Goal: Transaction & Acquisition: Purchase product/service

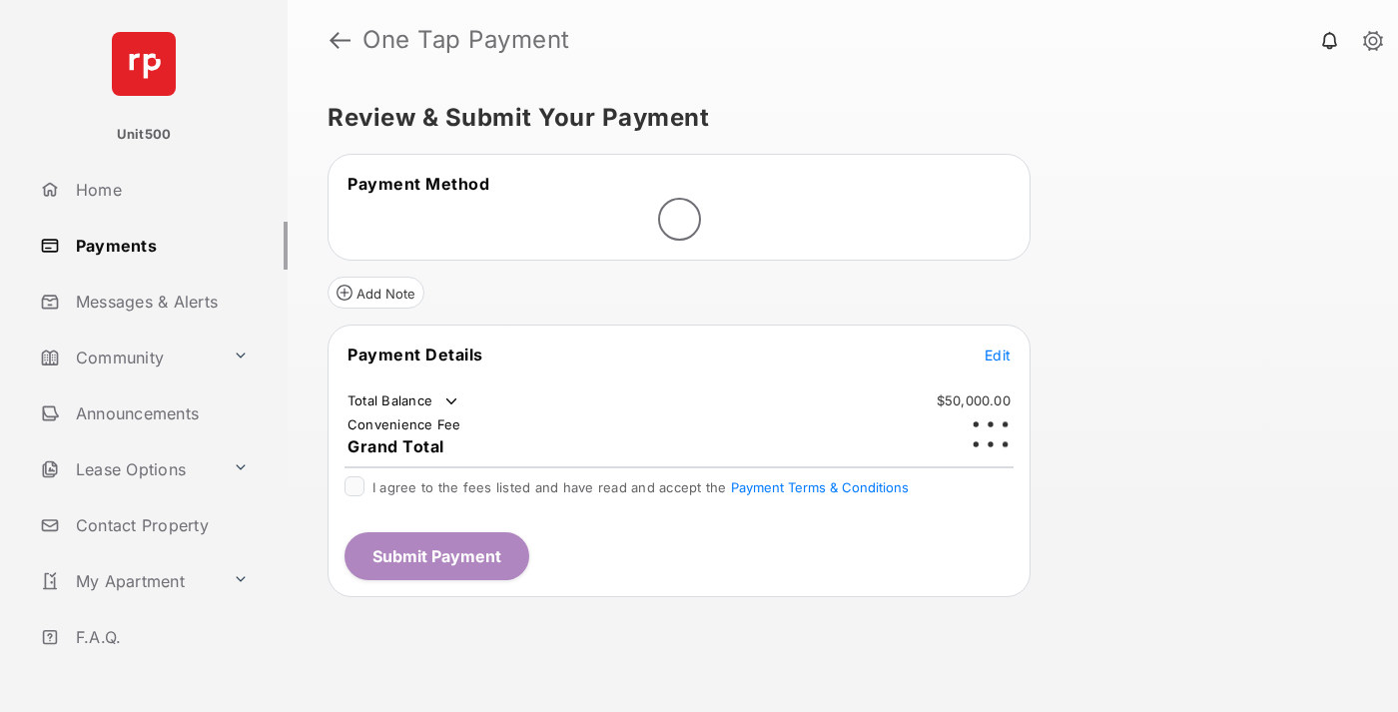
click at [998, 347] on span "Edit" at bounding box center [998, 355] width 26 height 17
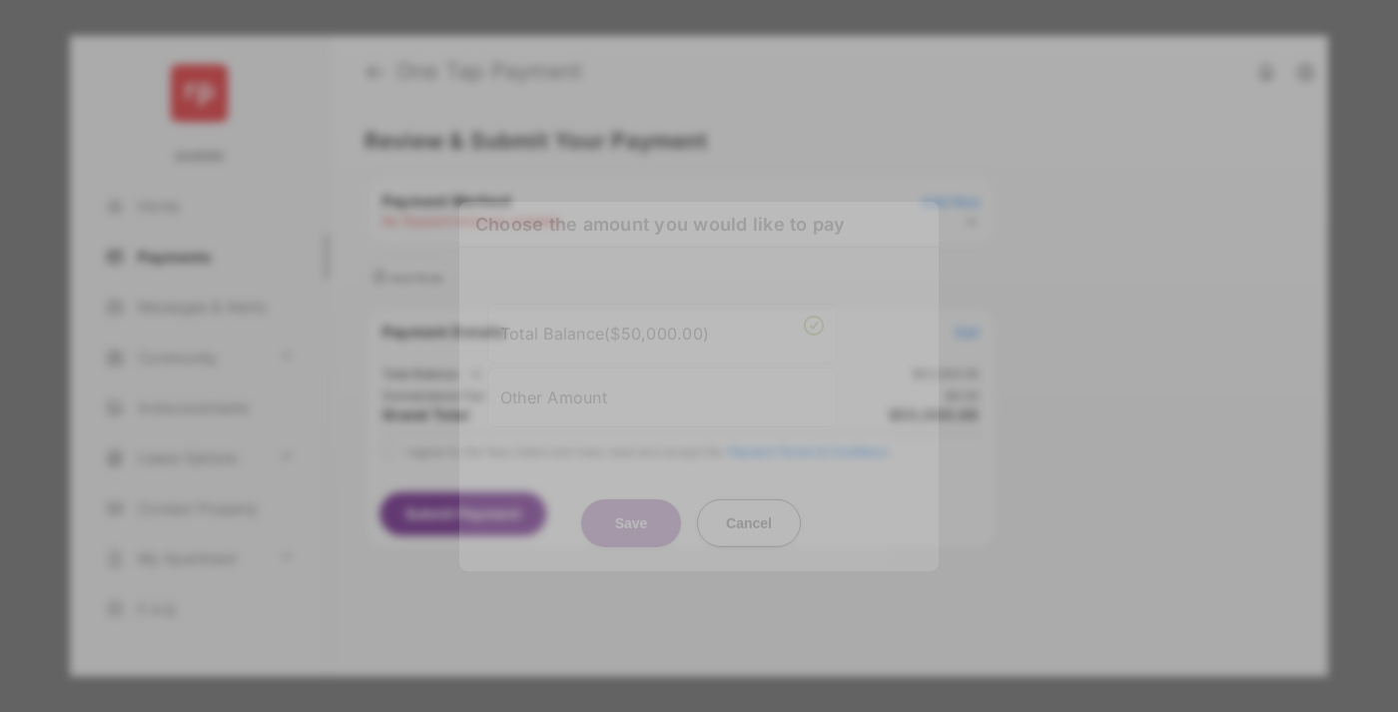
click at [662, 397] on div "Other Amount" at bounding box center [662, 397] width 324 height 34
type input "****"
click at [631, 533] on button "Save" at bounding box center [631, 522] width 100 height 48
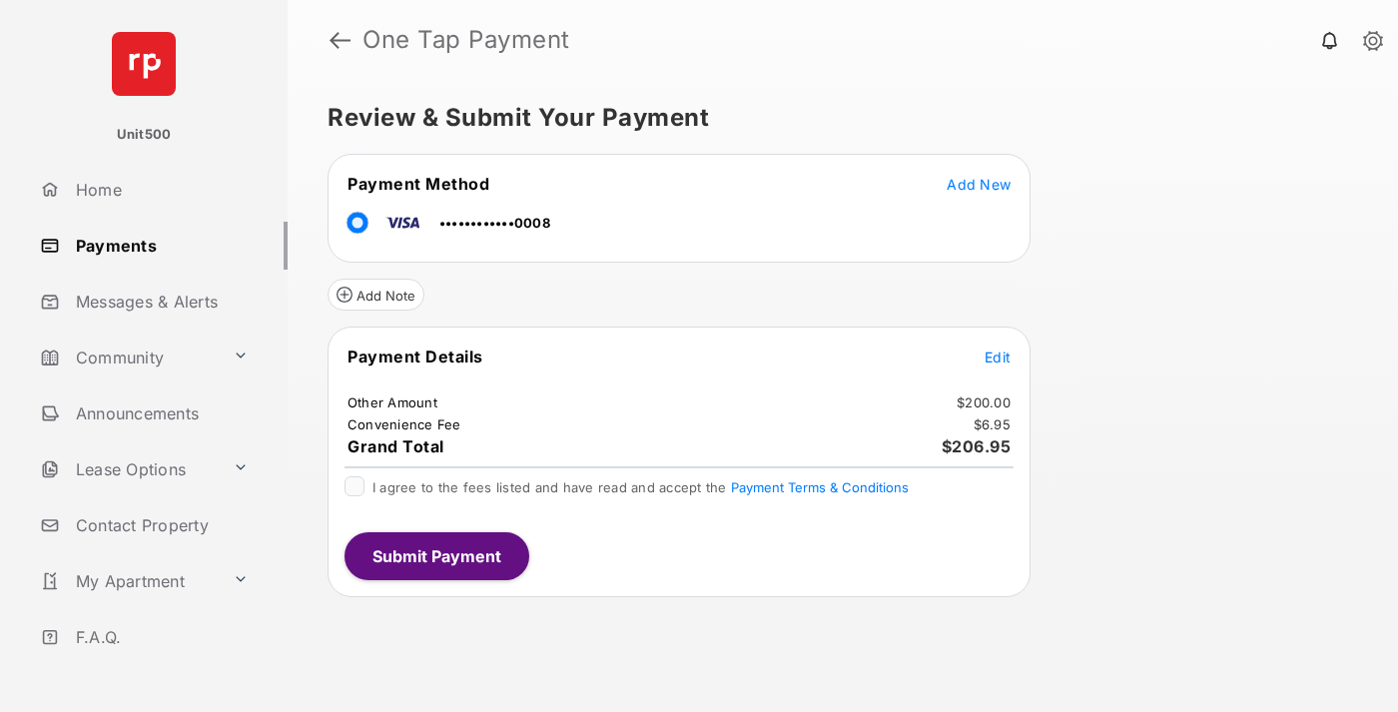
click at [998, 357] on span "Edit" at bounding box center [998, 357] width 26 height 17
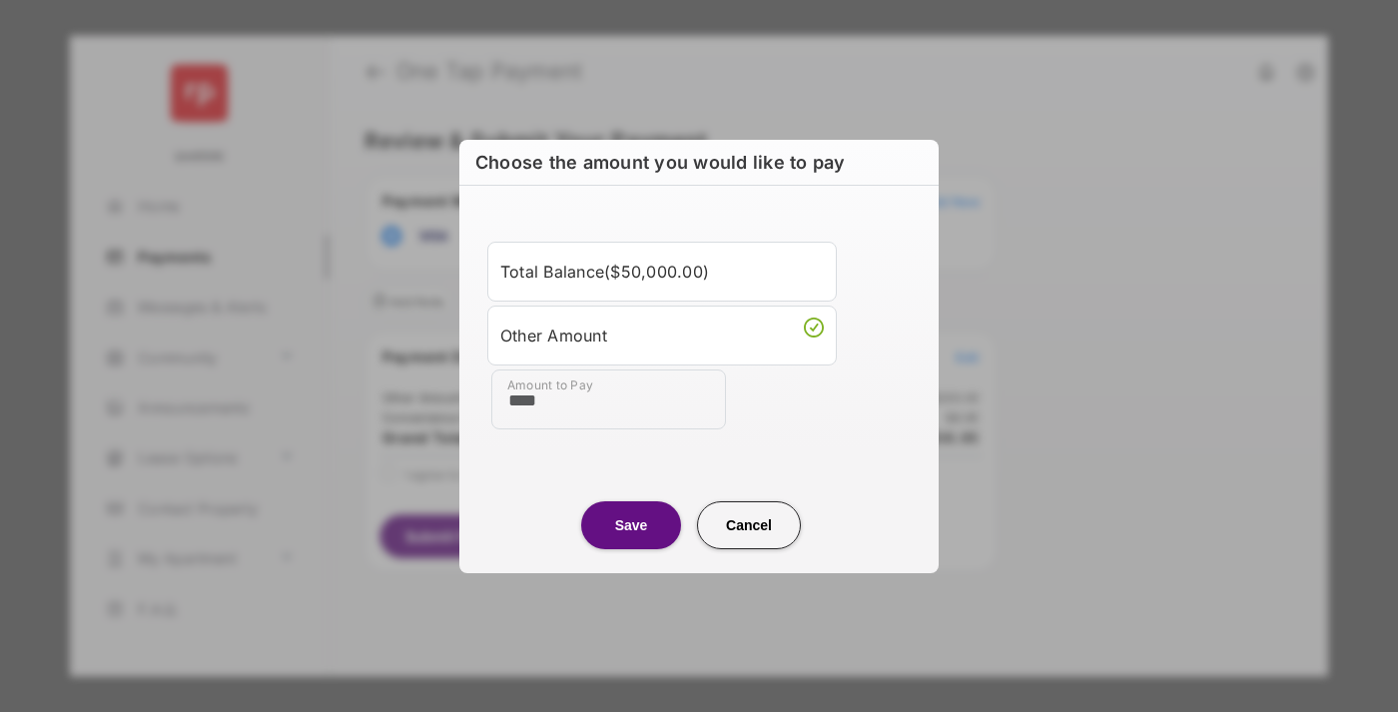
click at [631, 524] on button "Save" at bounding box center [631, 524] width 100 height 48
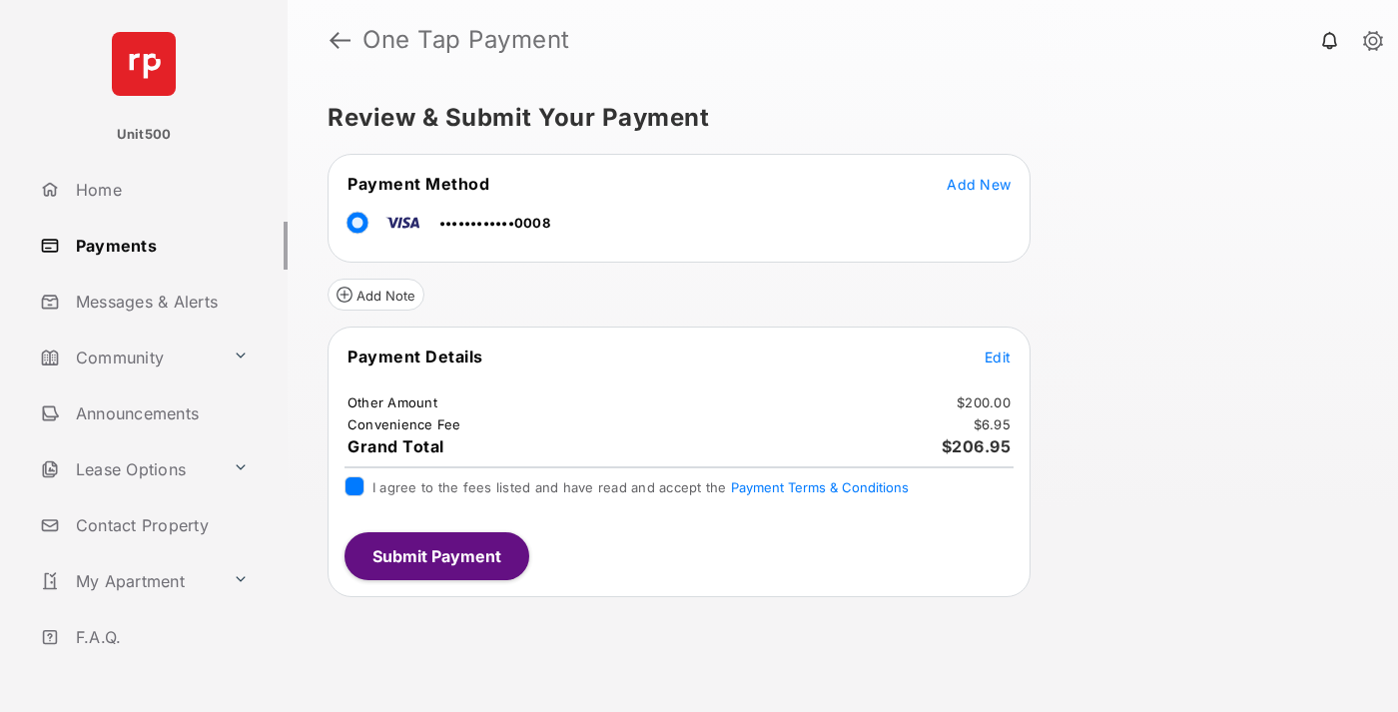
click at [435, 555] on button "Submit Payment" at bounding box center [437, 556] width 185 height 48
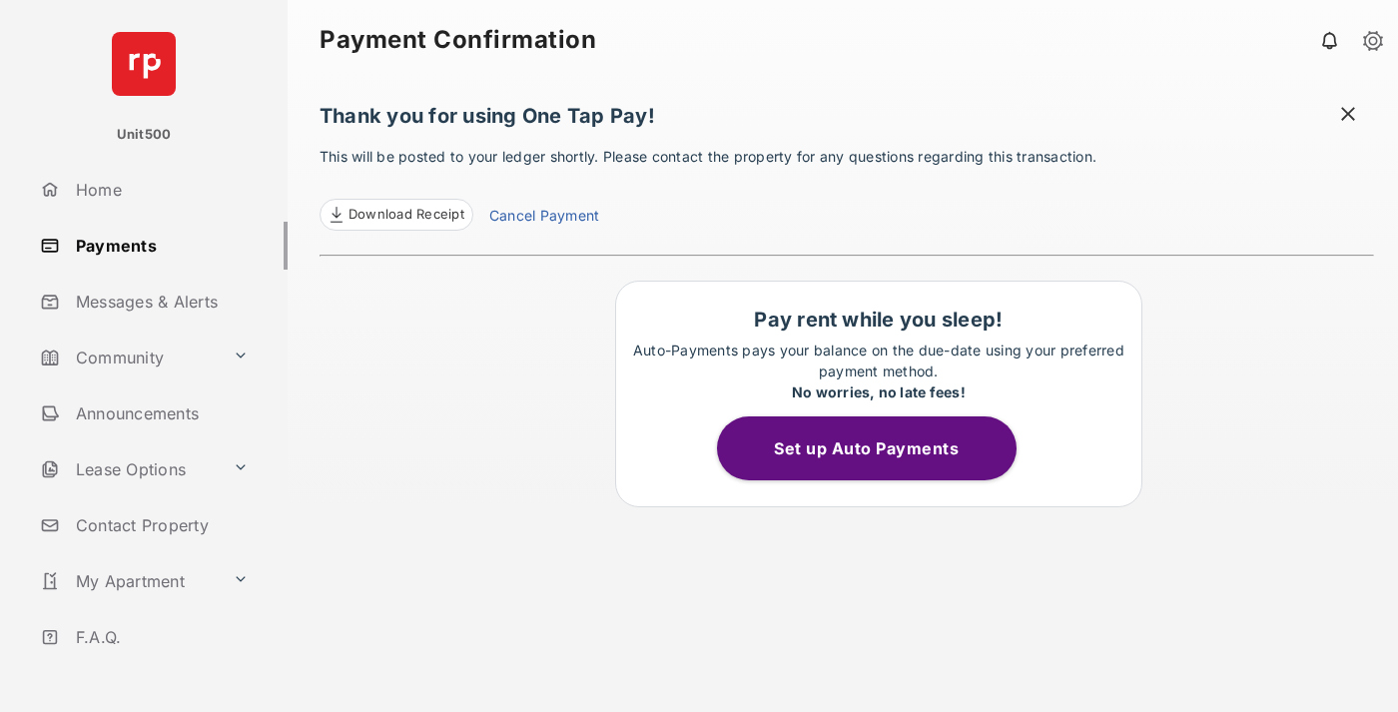
click at [1348, 116] on span at bounding box center [1348, 116] width 20 height 25
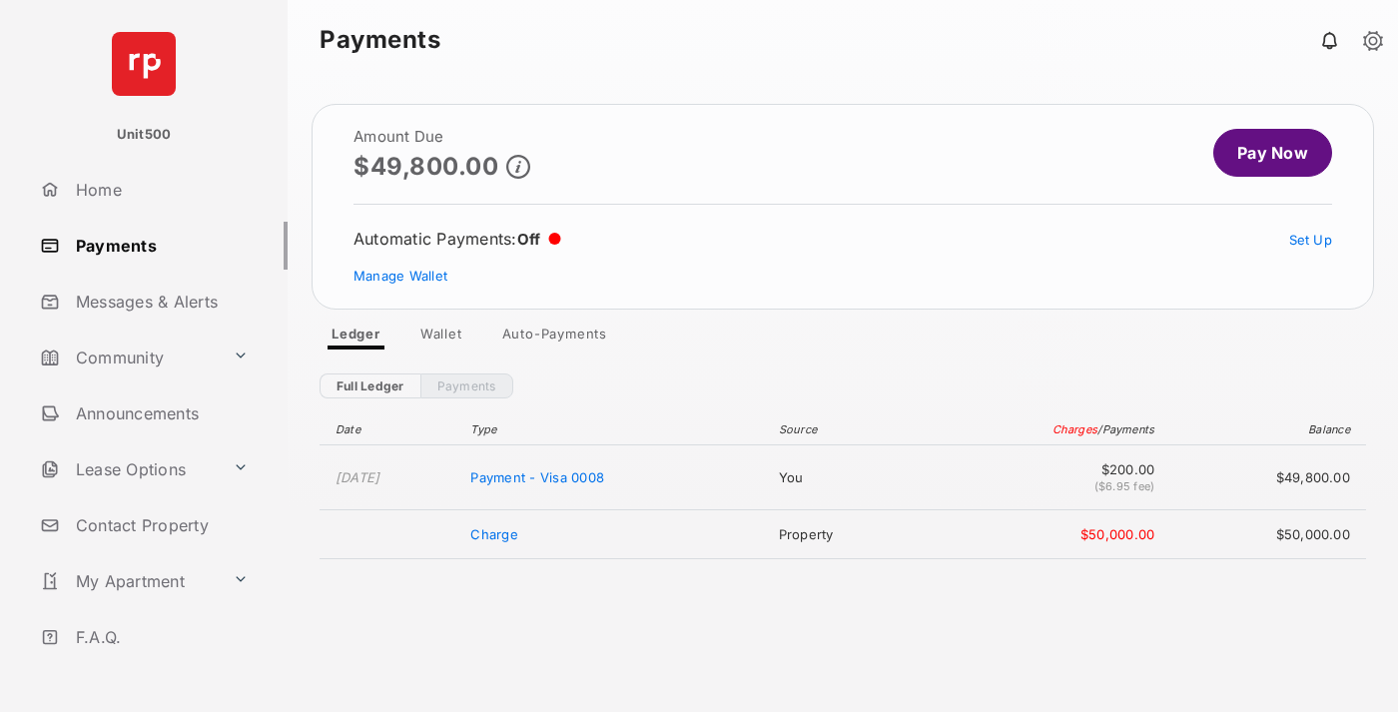
click at [401, 276] on link "Manage Wallet" at bounding box center [401, 276] width 94 height 16
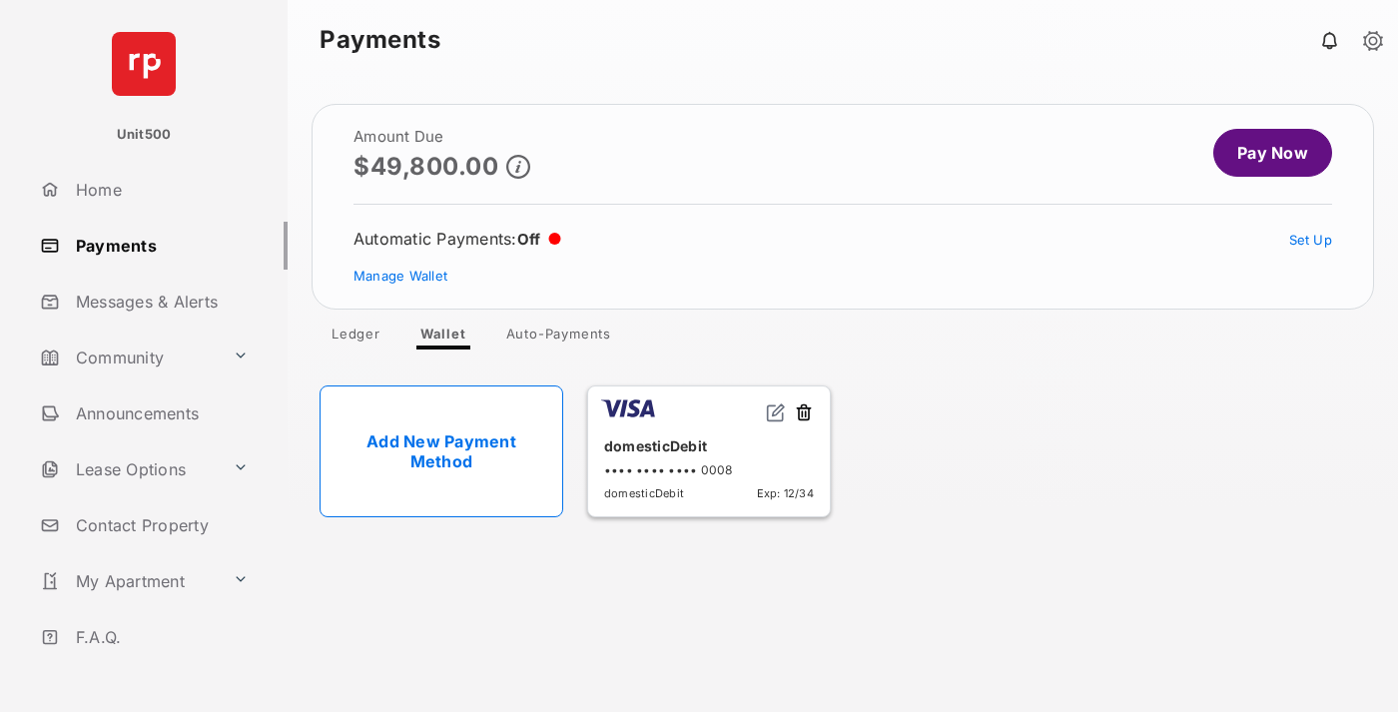
click at [804, 414] on button at bounding box center [804, 414] width 20 height 23
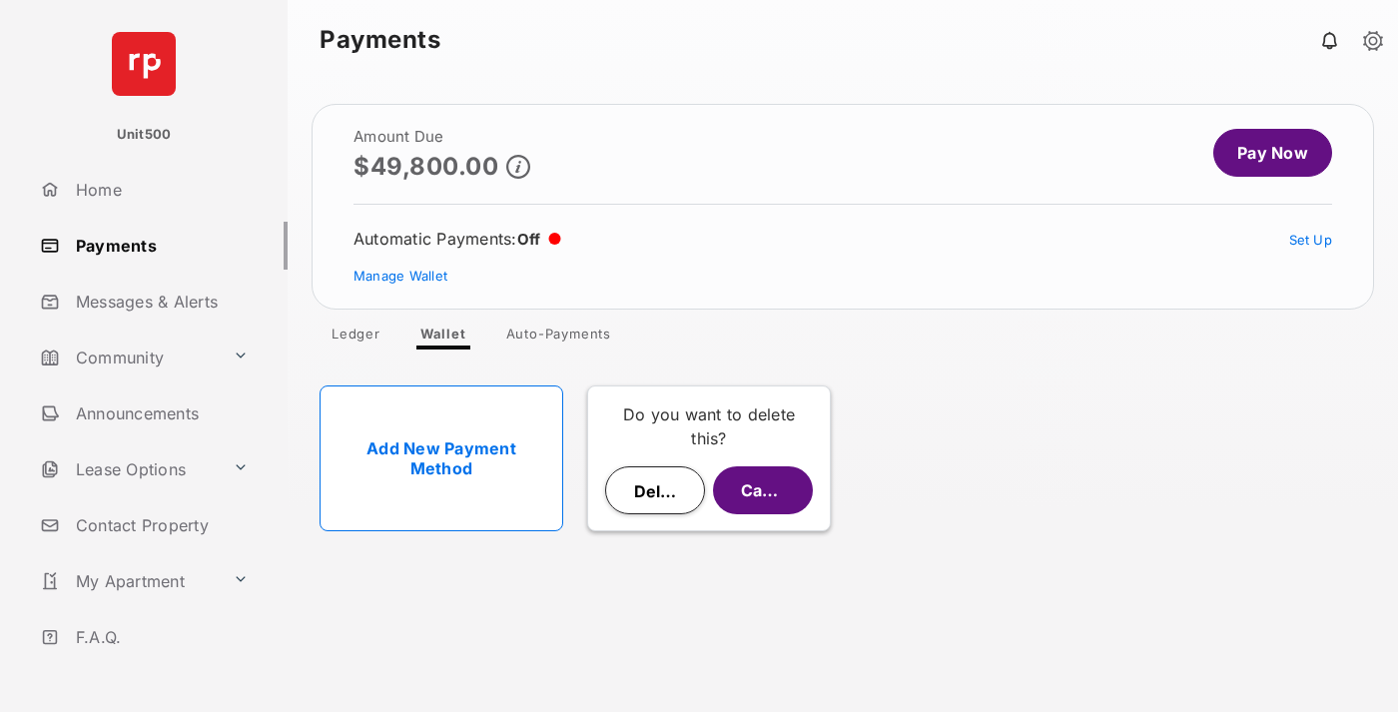
click at [655, 490] on button "Delete" at bounding box center [655, 490] width 100 height 48
